Goal: Navigation & Orientation: Find specific page/section

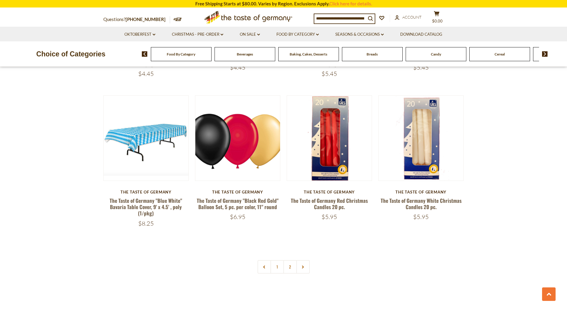
scroll to position [1292, 0]
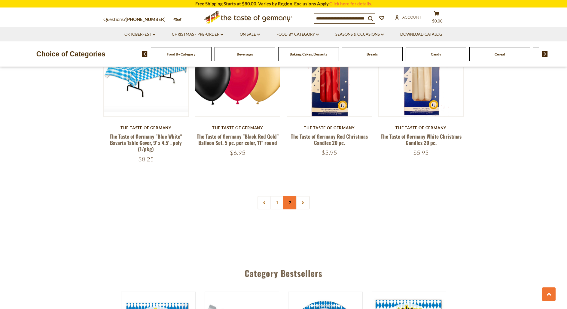
click at [287, 208] on link "2" at bounding box center [290, 203] width 14 height 14
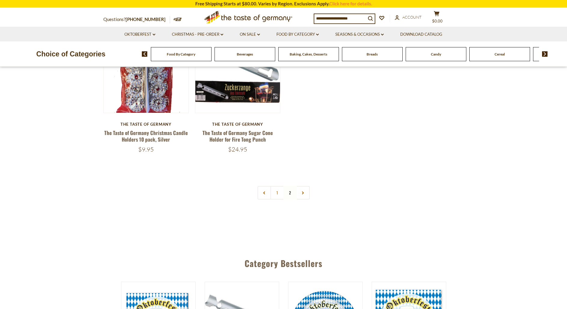
scroll to position [0, 0]
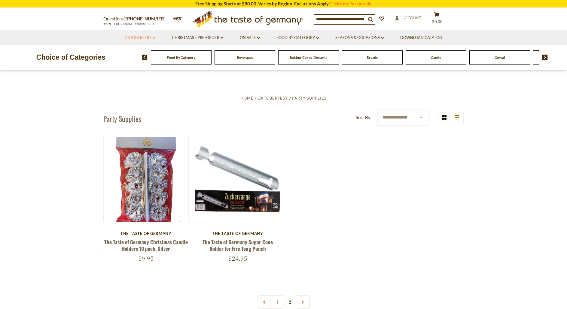
click at [150, 37] on link "Oktoberfest dropdown_arrow" at bounding box center [139, 38] width 31 height 7
click at [377, 39] on link "Seasons & Occasions dropdown_arrow" at bounding box center [359, 38] width 48 height 7
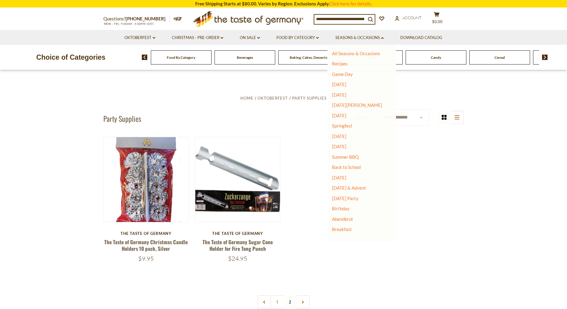
click at [235, 20] on icon ".st0{fill:#EDD300;} .st1{fill:#D33E21;}" at bounding box center [248, 19] width 112 height 22
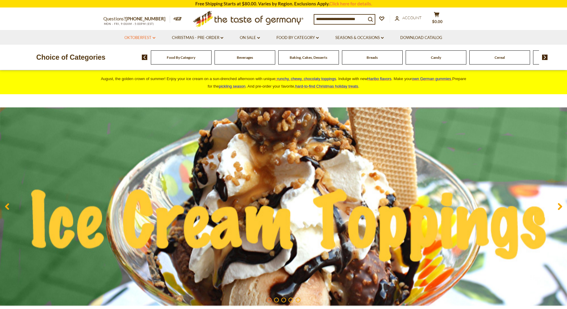
click at [153, 38] on icon "dropdown_arrow" at bounding box center [154, 38] width 3 height 2
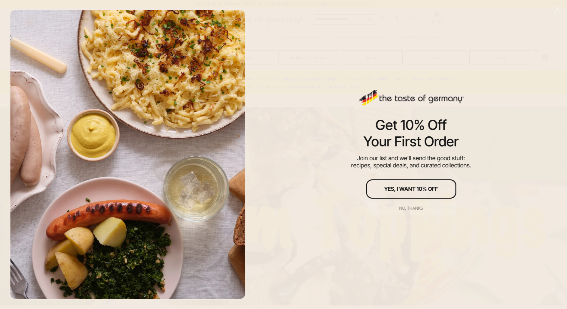
click at [412, 210] on div "No, thanks" at bounding box center [411, 208] width 24 height 4
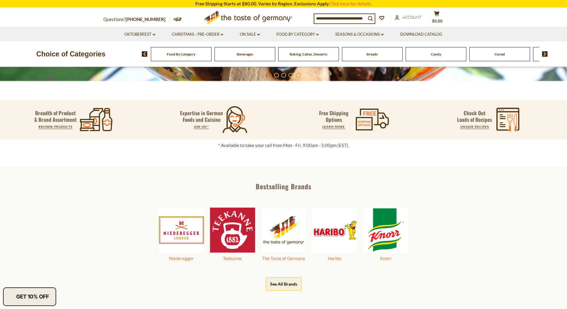
scroll to position [361, 0]
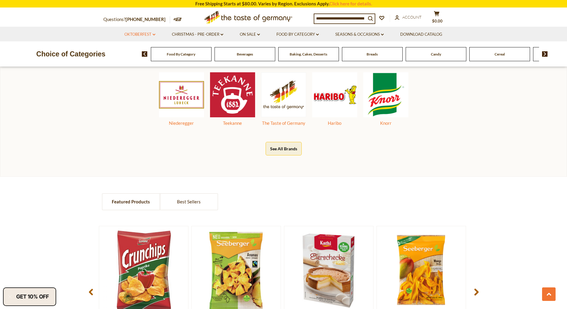
click at [150, 32] on link "Oktoberfest dropdown_arrow" at bounding box center [139, 34] width 31 height 7
click at [129, 69] on link "Party Supplies" at bounding box center [135, 70] width 29 height 5
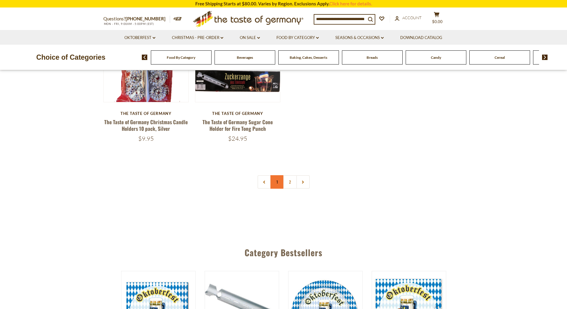
click at [274, 187] on link "1" at bounding box center [277, 182] width 14 height 14
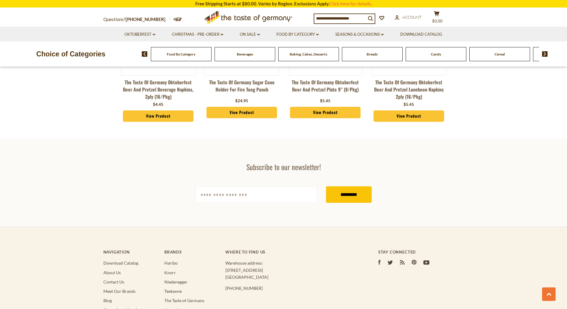
scroll to position [1745, 0]
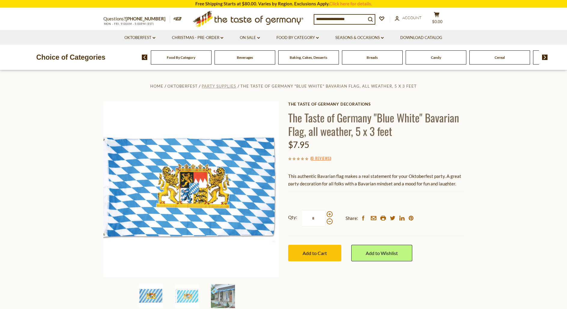
click at [232, 85] on span "Party Supplies" at bounding box center [219, 86] width 35 height 5
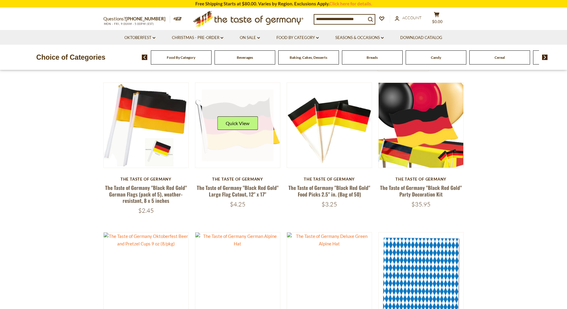
scroll to position [120, 0]
